Goal: Task Accomplishment & Management: Complete application form

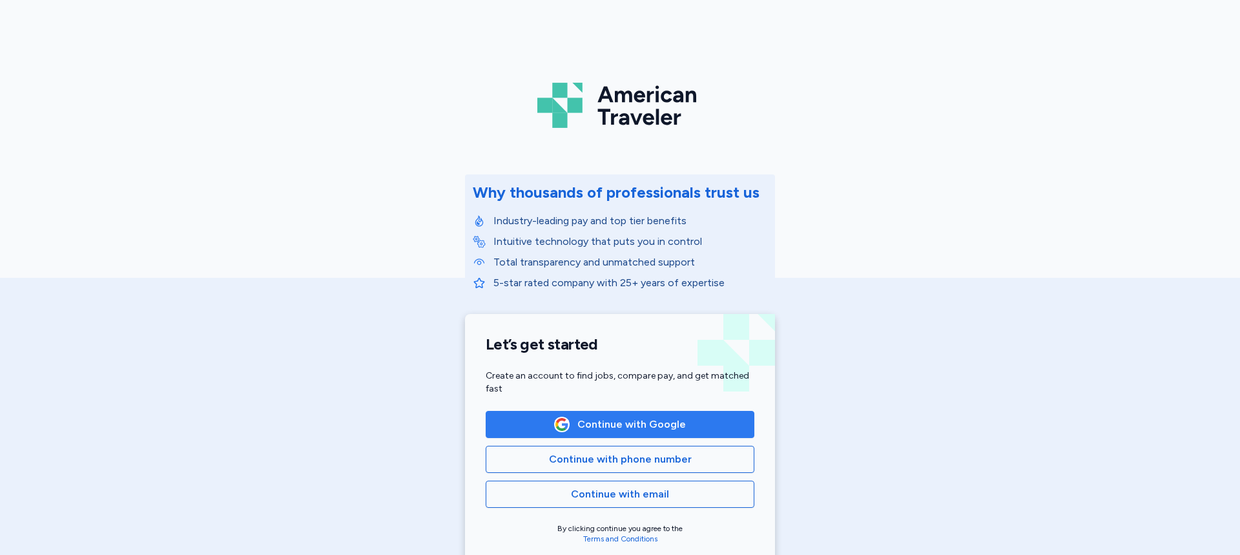
click at [679, 431] on span "Continue with Google" at bounding box center [620, 425] width 247 height 16
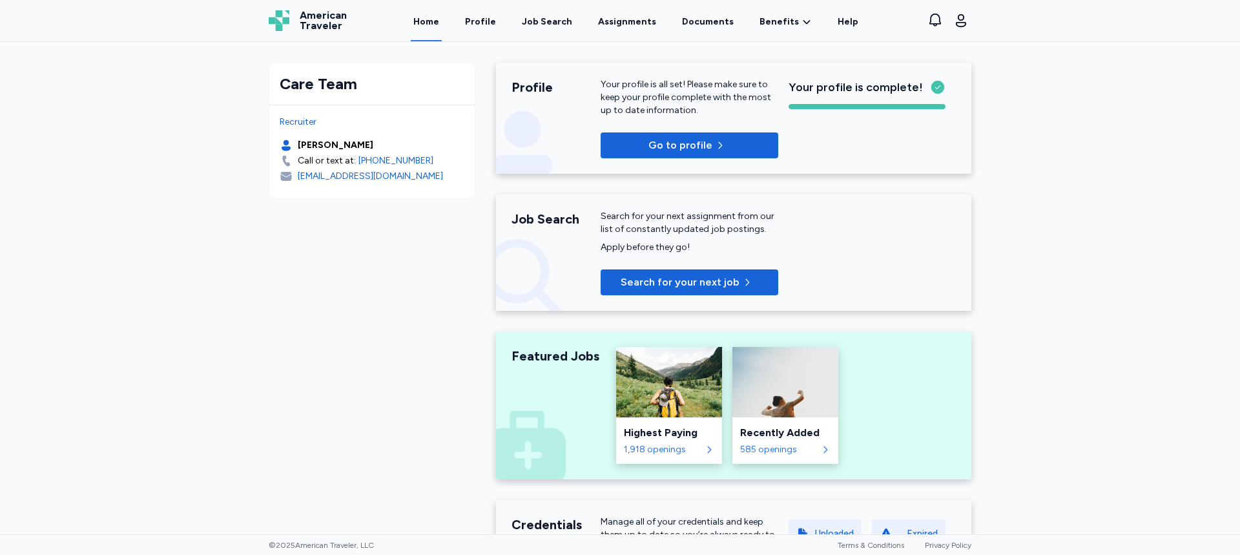
drag, startPoint x: 765, startPoint y: 269, endPoint x: 778, endPoint y: 257, distance: 17.4
click at [486, 21] on link "Profile" at bounding box center [481, 21] width 36 height 40
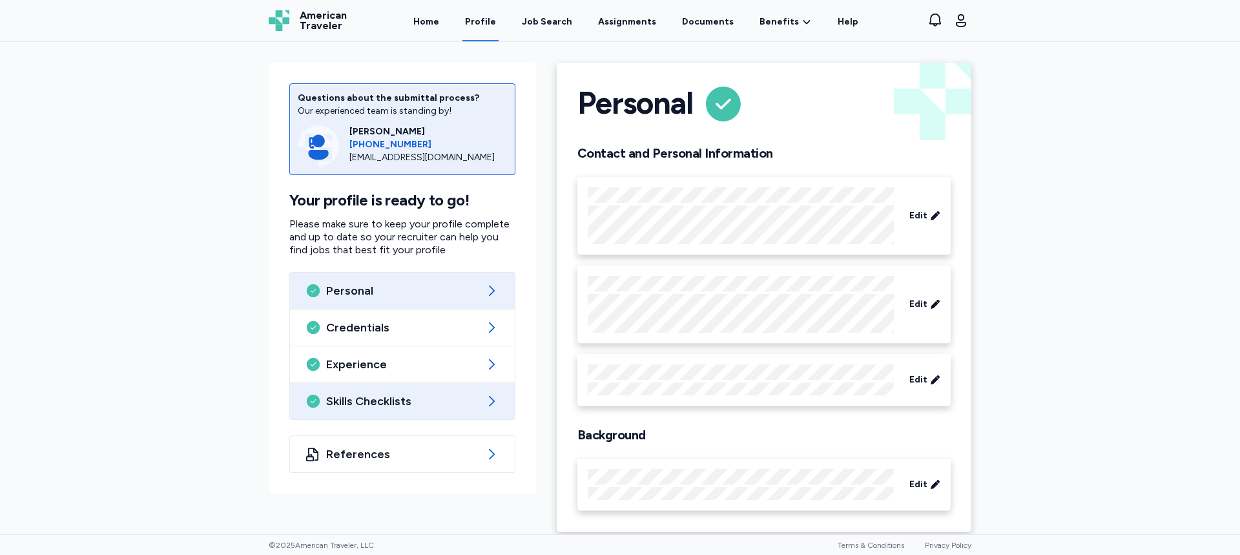
click at [441, 416] on div "Skills Checklists" at bounding box center [402, 401] width 225 height 36
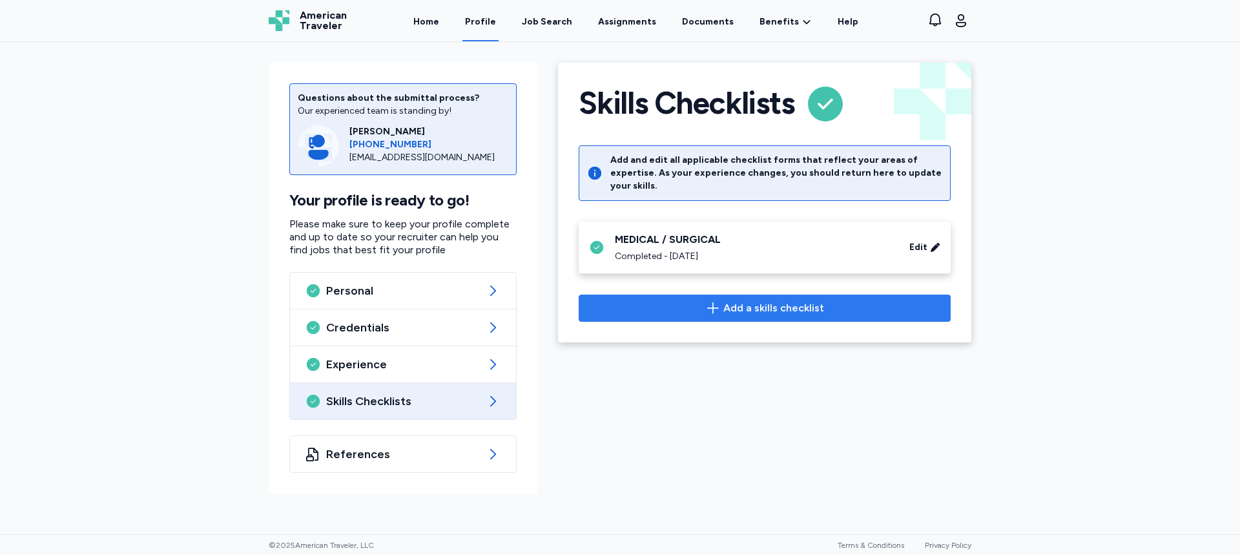
click at [736, 300] on span "Add a skills checklist" at bounding box center [773, 308] width 101 height 16
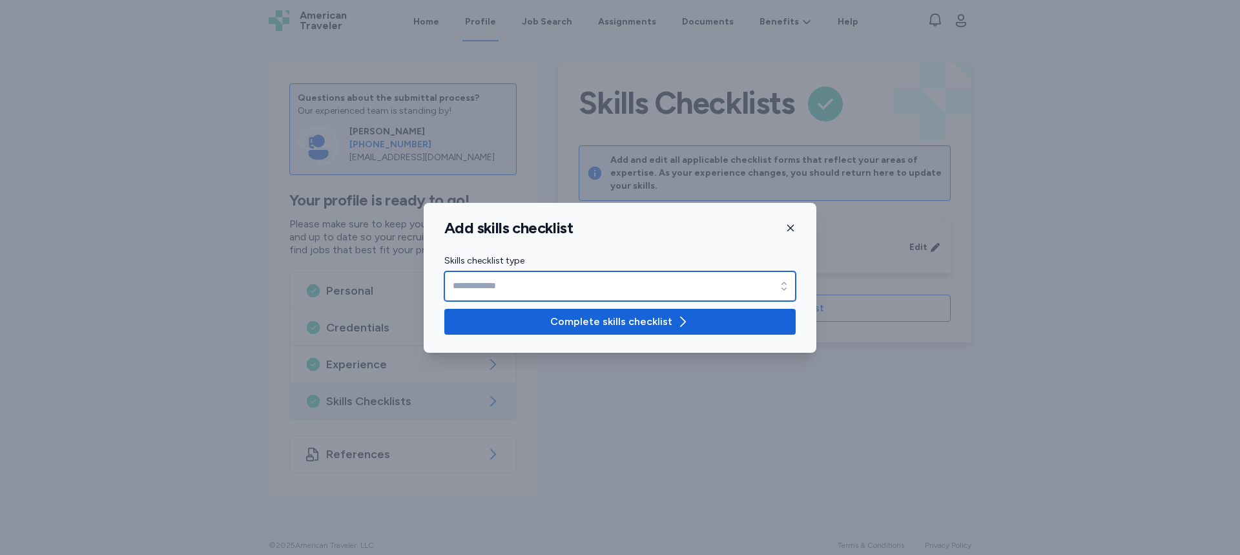
click at [647, 293] on input "Skills checklist type" at bounding box center [619, 286] width 351 height 30
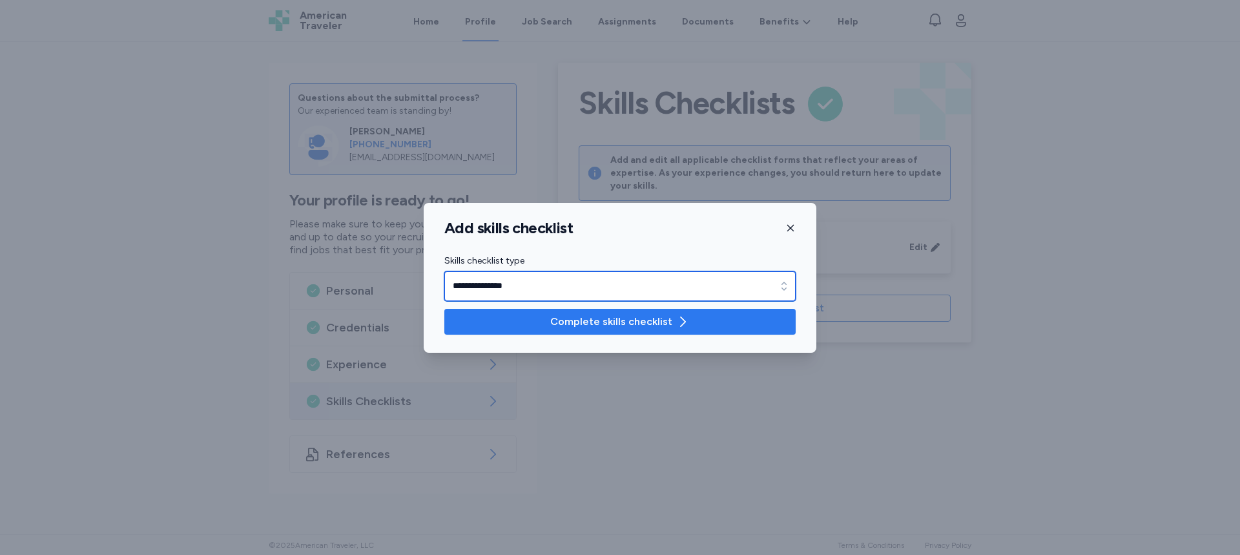
type input "**********"
click at [586, 325] on span "Complete skills checklist" at bounding box center [611, 322] width 122 height 16
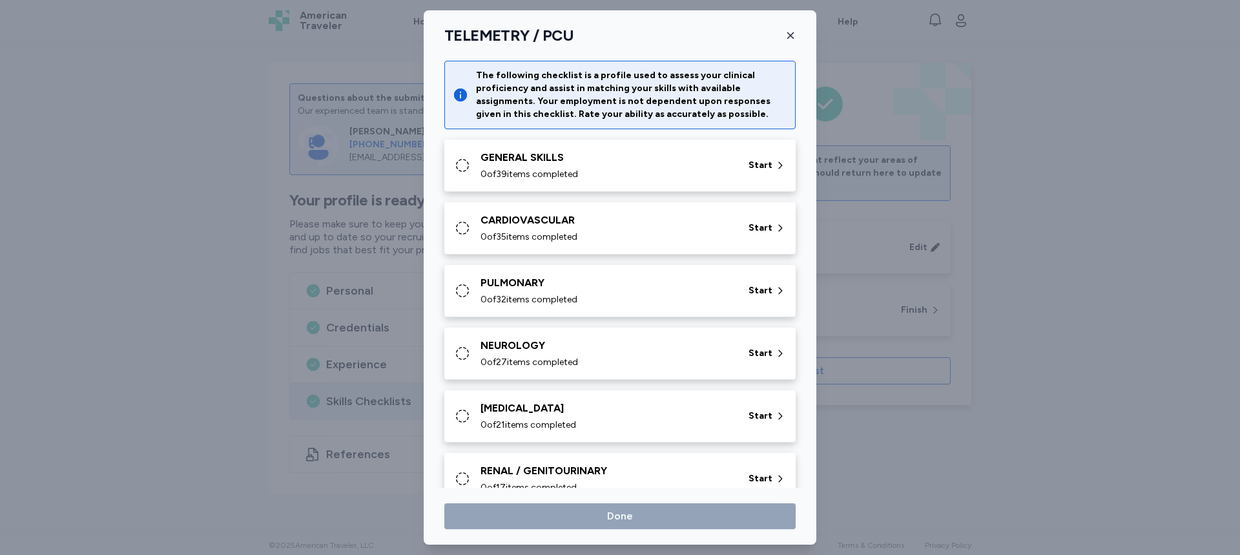
click at [792, 38] on icon "button" at bounding box center [790, 35] width 10 height 10
